Goal: Task Accomplishment & Management: Manage account settings

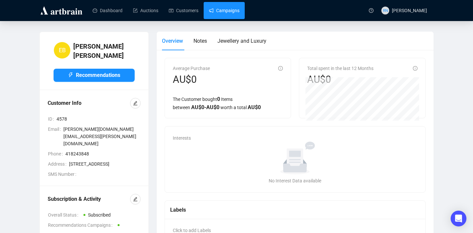
click at [229, 7] on link "Campaigns" at bounding box center [224, 10] width 31 height 17
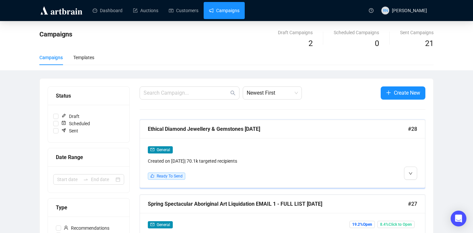
click at [210, 151] on div "General" at bounding box center [248, 150] width 201 height 8
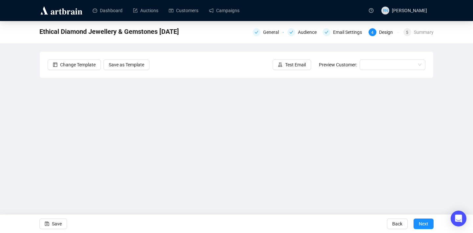
scroll to position [11, 0]
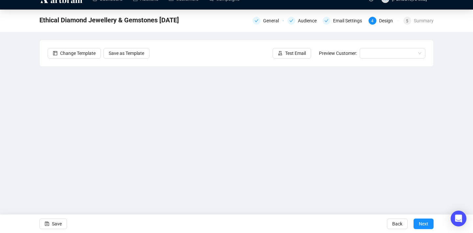
click at [212, 214] on div "Save Back Next" at bounding box center [236, 223] width 473 height 19
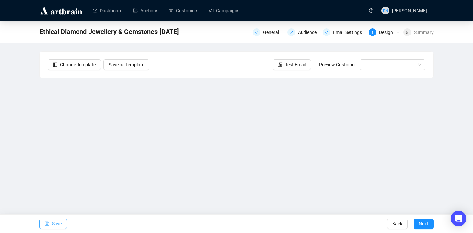
click at [58, 222] on span "Save" at bounding box center [57, 223] width 10 height 18
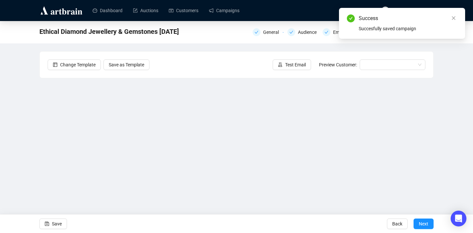
scroll to position [11, 0]
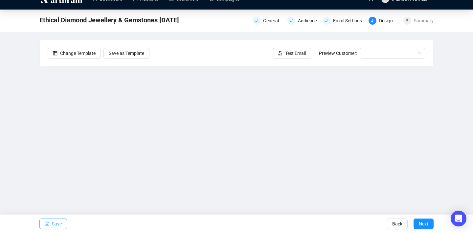
click at [51, 226] on button "Save" at bounding box center [53, 223] width 28 height 11
click at [56, 226] on span "Save" at bounding box center [57, 223] width 10 height 18
click at [293, 54] on span "Test Email" at bounding box center [295, 53] width 21 height 7
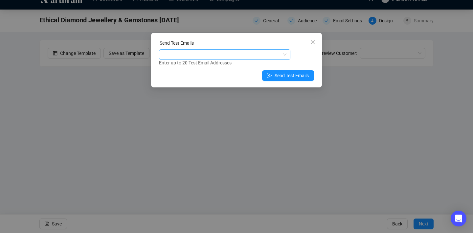
click at [198, 54] on div at bounding box center [221, 54] width 122 height 9
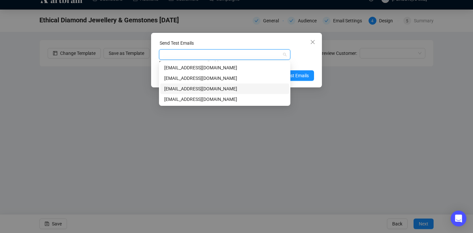
click at [199, 87] on div "[EMAIL_ADDRESS][DOMAIN_NAME]" at bounding box center [224, 88] width 121 height 7
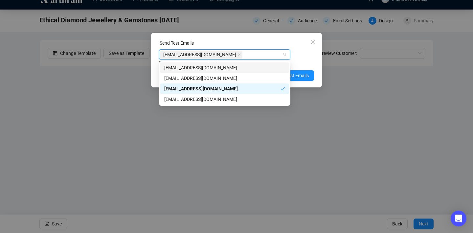
click at [318, 63] on div "Send Test Emails [EMAIL_ADDRESS][DOMAIN_NAME] Enter up to 20 Test Email Address…" at bounding box center [236, 60] width 171 height 55
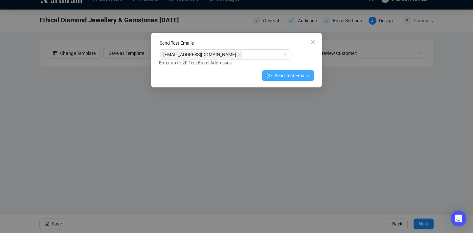
click at [301, 77] on span "Send Test Emails" at bounding box center [291, 75] width 34 height 7
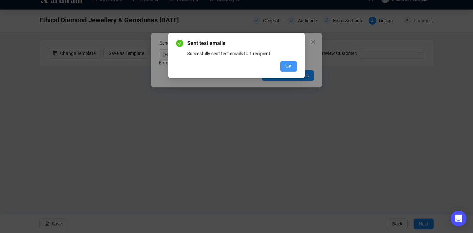
click at [292, 65] on button "OK" at bounding box center [288, 66] width 17 height 11
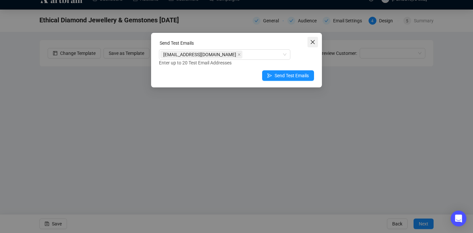
click at [312, 43] on icon "close" at bounding box center [313, 42] width 4 height 4
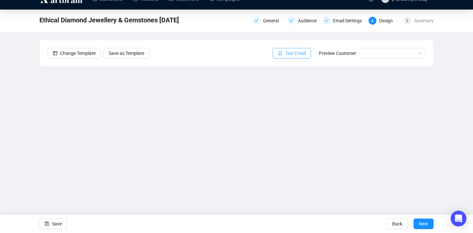
click at [295, 56] on span "Test Email" at bounding box center [295, 53] width 21 height 7
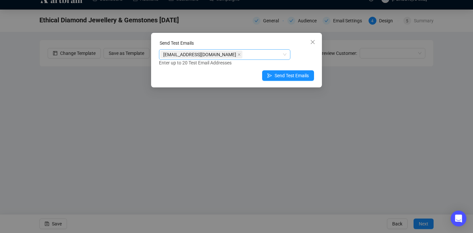
click at [218, 56] on div "[EMAIL_ADDRESS][DOMAIN_NAME]" at bounding box center [221, 54] width 122 height 9
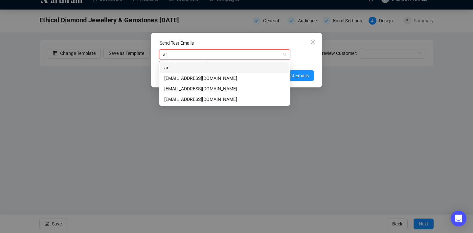
type input "art"
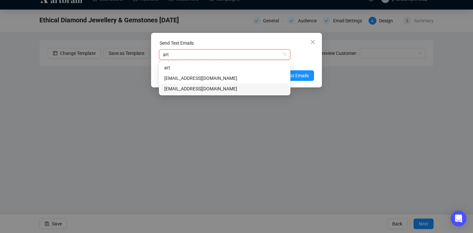
click at [225, 84] on div "[EMAIL_ADDRESS][DOMAIN_NAME]" at bounding box center [224, 88] width 129 height 11
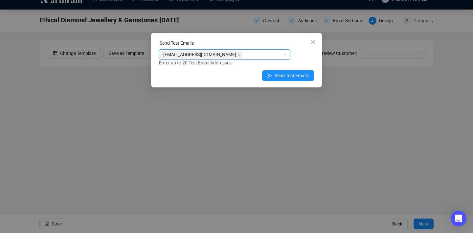
click at [305, 58] on div "[EMAIL_ADDRESS][DOMAIN_NAME] [EMAIL_ADDRESS][DOMAIN_NAME] Enter up to 20 Test E…" at bounding box center [236, 57] width 155 height 17
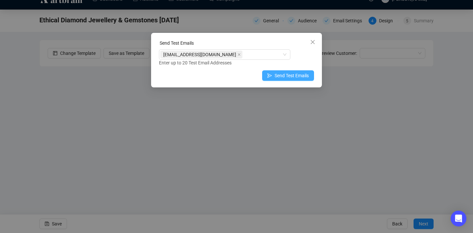
click at [278, 75] on span "Send Test Emails" at bounding box center [291, 75] width 34 height 7
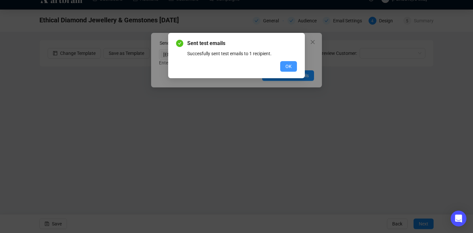
click at [286, 68] on span "OK" at bounding box center [288, 66] width 6 height 7
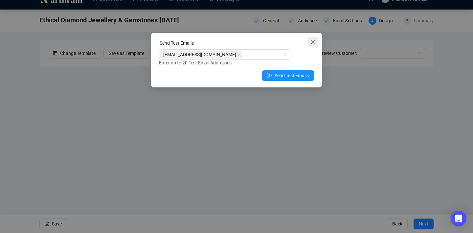
click at [311, 42] on icon "close" at bounding box center [312, 41] width 5 height 5
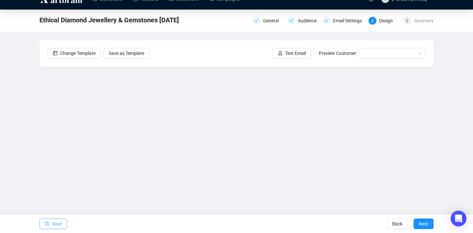
click at [58, 223] on span "Save" at bounding box center [57, 223] width 10 height 18
